Goal: Task Accomplishment & Management: Manage account settings

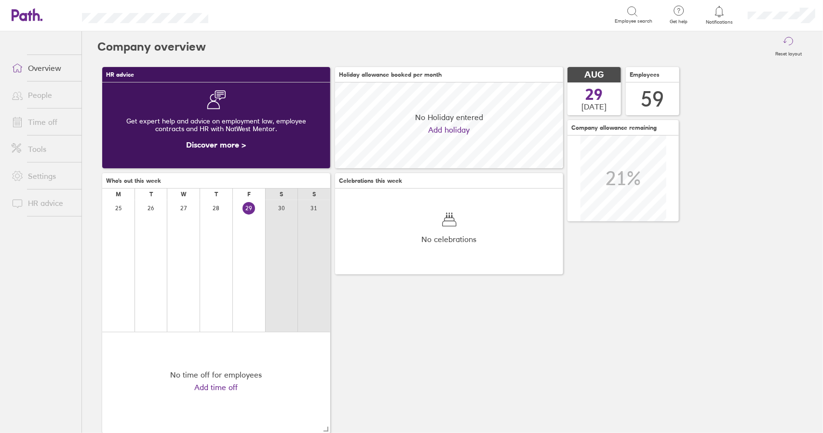
scroll to position [86, 228]
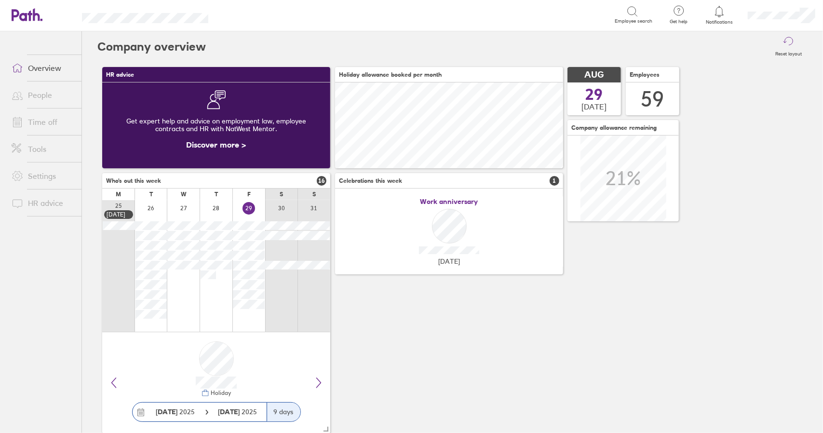
click at [47, 121] on link "Time off" at bounding box center [43, 121] width 78 height 19
